Goal: Transaction & Acquisition: Book appointment/travel/reservation

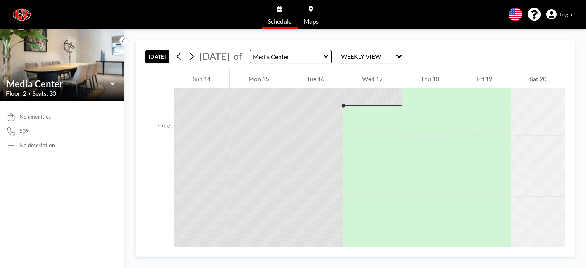
scroll to position [2166, 0]
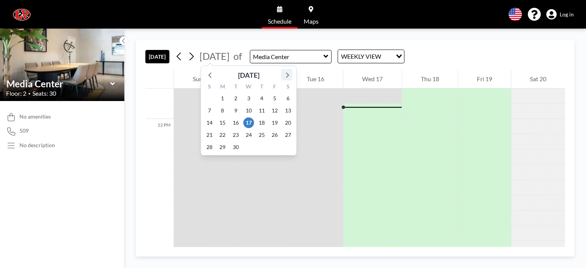
click at [288, 79] on icon at bounding box center [287, 75] width 10 height 10
click at [222, 132] on span "20" at bounding box center [222, 135] width 11 height 11
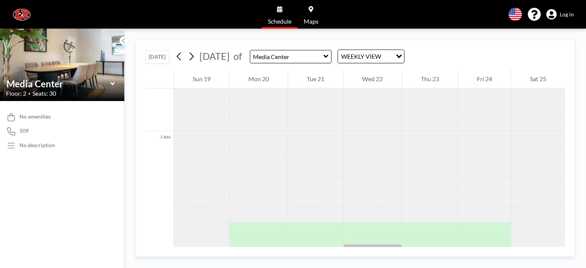
scroll to position [1235, 0]
click at [183, 156] on div at bounding box center [201, 156] width 55 height 15
click at [251, 154] on div at bounding box center [259, 156] width 58 height 15
click at [253, 146] on div at bounding box center [259, 141] width 58 height 15
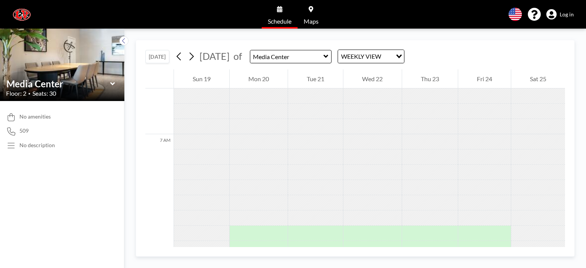
click at [253, 146] on div at bounding box center [259, 141] width 58 height 15
click at [251, 175] on div at bounding box center [259, 172] width 58 height 15
click at [281, 19] on span "Schedule" at bounding box center [280, 21] width 24 height 6
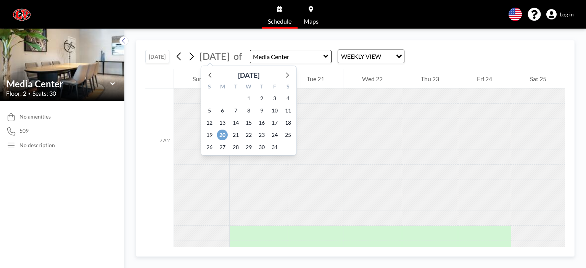
click at [223, 135] on span "20" at bounding box center [222, 135] width 11 height 11
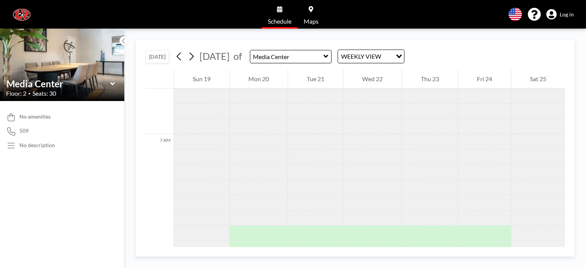
click at [211, 173] on div at bounding box center [201, 172] width 55 height 15
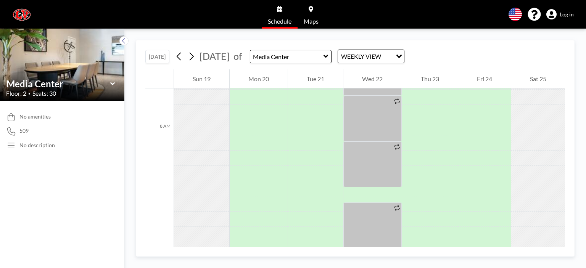
scroll to position [1408, 0]
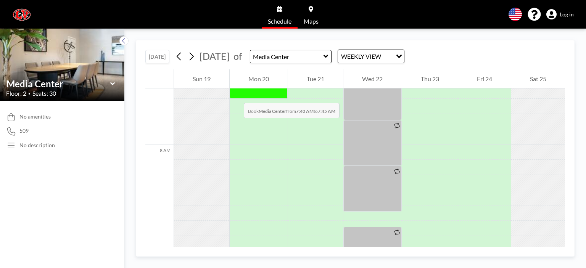
click at [236, 95] on div at bounding box center [259, 91] width 58 height 15
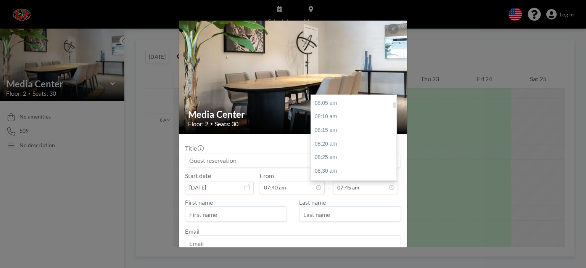
scroll to position [99, 0]
drag, startPoint x: 392, startPoint y: 101, endPoint x: 392, endPoint y: 105, distance: 4.2
click at [393, 105] on div at bounding box center [394, 105] width 2 height 6
click at [327, 152] on div "08:25 am" at bounding box center [355, 152] width 89 height 14
type input "08:25 am"
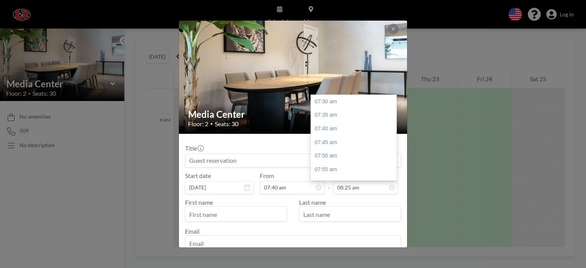
scroll to position [149, 0]
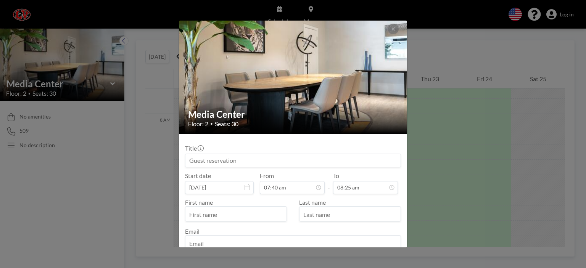
click at [241, 216] on input "text" at bounding box center [235, 214] width 101 height 13
type input "[PERSON_NAME]"
click at [323, 213] on input "text" at bounding box center [349, 214] width 101 height 13
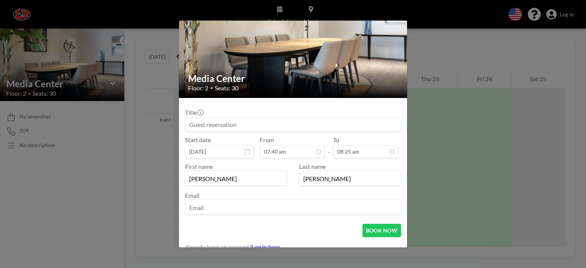
scroll to position [42, 0]
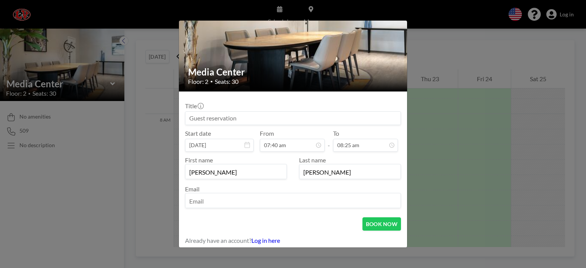
type input "[PERSON_NAME]"
click at [253, 198] on input "email" at bounding box center [292, 201] width 215 height 13
type input "[EMAIL_ADDRESS][DOMAIN_NAME]"
click at [388, 222] on button "BOOK NOW" at bounding box center [381, 223] width 39 height 13
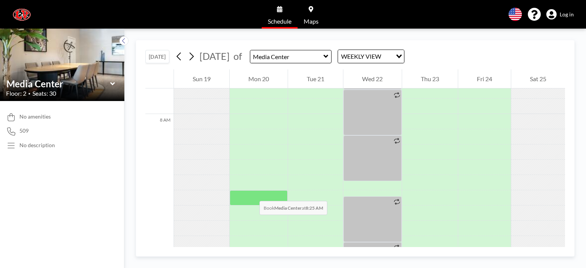
click at [252, 193] on div at bounding box center [259, 197] width 58 height 15
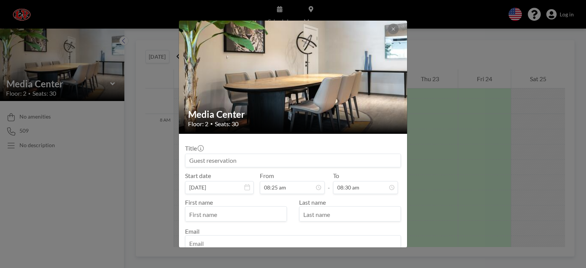
click at [296, 161] on input at bounding box center [292, 160] width 215 height 13
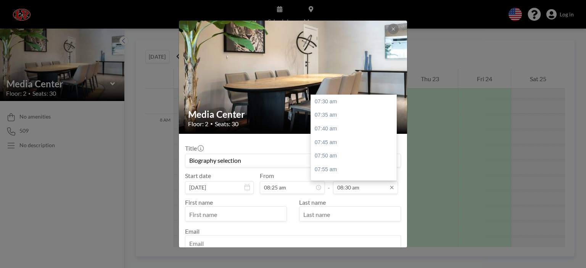
scroll to position [163, 0]
type input "Biography selection"
drag, startPoint x: 391, startPoint y: 109, endPoint x: 391, endPoint y: 115, distance: 6.1
click at [393, 115] on div at bounding box center [394, 115] width 2 height 6
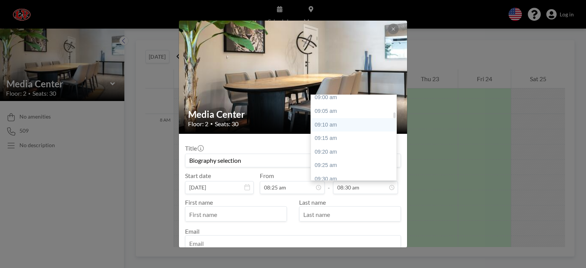
click at [332, 123] on div "09:10 am" at bounding box center [355, 125] width 89 height 14
type input "09:10 am"
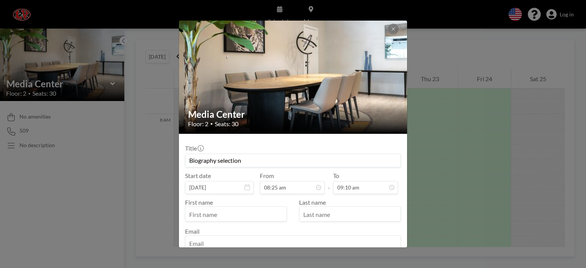
click at [255, 211] on input "text" at bounding box center [235, 214] width 101 height 13
type input "Deer"
click at [315, 213] on input "text" at bounding box center [349, 214] width 101 height 13
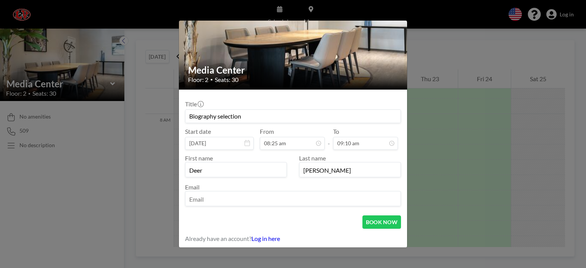
type input "[PERSON_NAME]"
click at [236, 196] on input "email" at bounding box center [292, 199] width 215 height 13
click at [200, 168] on input "Deer" at bounding box center [235, 170] width 101 height 13
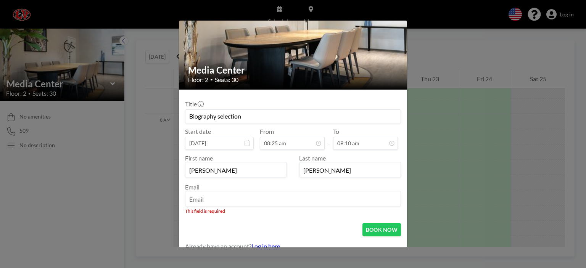
type input "[PERSON_NAME]"
click at [204, 201] on input "email" at bounding box center [292, 199] width 215 height 13
type input "[EMAIL_ADDRESS][DOMAIN_NAME]"
click at [377, 226] on button "BOOK NOW" at bounding box center [381, 229] width 39 height 13
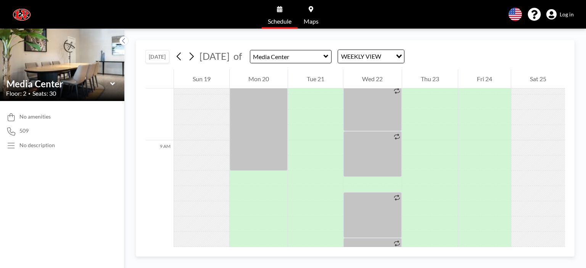
scroll to position [1611, 0]
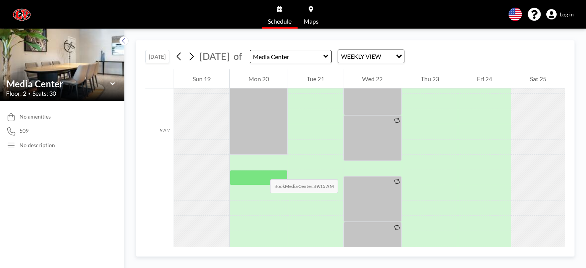
click at [262, 172] on div at bounding box center [259, 177] width 58 height 15
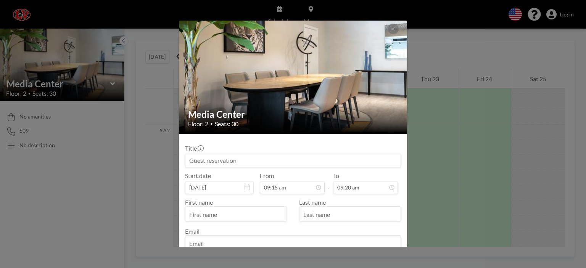
click at [246, 159] on input at bounding box center [292, 160] width 215 height 13
click at [244, 157] on input at bounding box center [292, 160] width 215 height 13
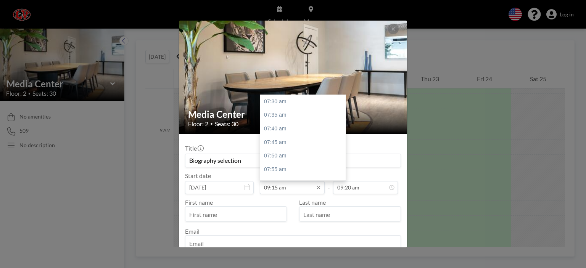
scroll to position [285, 0]
type input "Biography selection"
click at [282, 114] on div "09:20 am" at bounding box center [304, 115] width 89 height 14
type input "09:20 am"
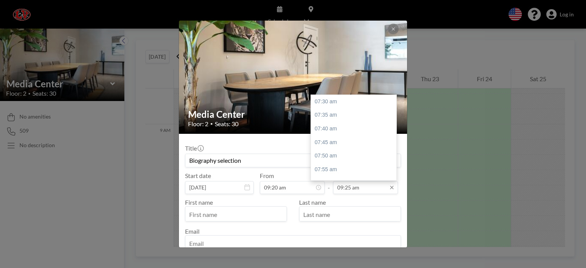
scroll to position [312, 0]
click at [346, 189] on input "09:25 am" at bounding box center [365, 187] width 65 height 13
drag, startPoint x: 391, startPoint y: 118, endPoint x: 391, endPoint y: 123, distance: 4.6
click at [393, 123] on div at bounding box center [394, 124] width 2 height 6
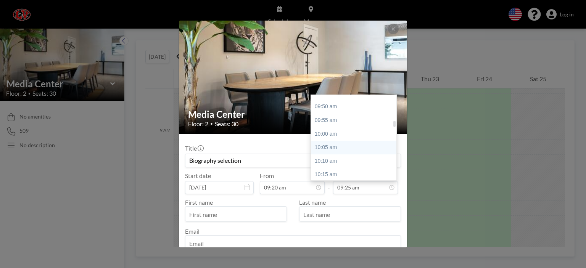
click at [326, 145] on div "10:05 am" at bounding box center [355, 148] width 89 height 14
type input "10:05 am"
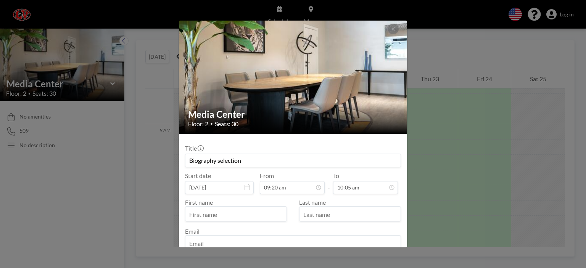
scroll to position [0, 0]
click at [236, 212] on input "text" at bounding box center [235, 214] width 101 height 13
type input "[PERSON_NAME]"
click at [314, 212] on input "text" at bounding box center [349, 214] width 101 height 13
type input "[PERSON_NAME]"
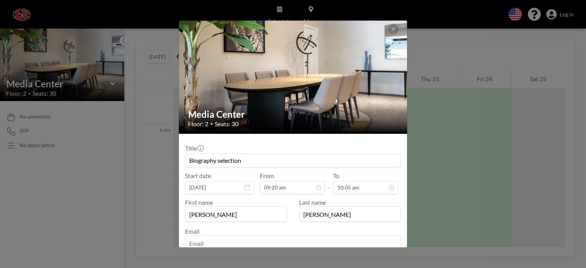
click at [276, 241] on input "email" at bounding box center [292, 243] width 215 height 13
type input "[EMAIL_ADDRESS][DOMAIN_NAME]"
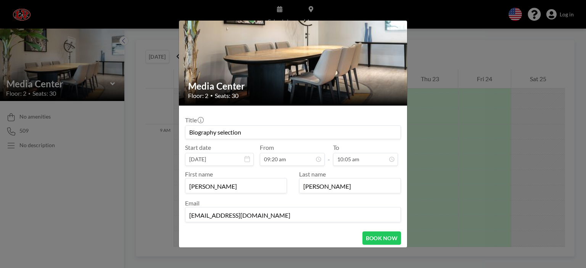
scroll to position [44, 0]
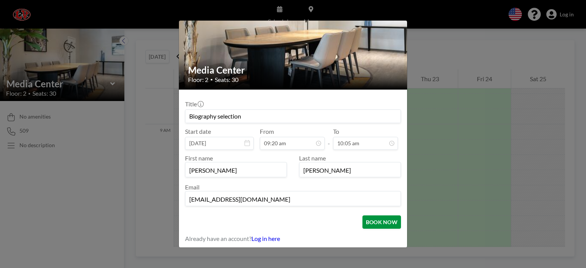
click at [383, 219] on button "BOOK NOW" at bounding box center [381, 221] width 39 height 13
